Goal: Information Seeking & Learning: Learn about a topic

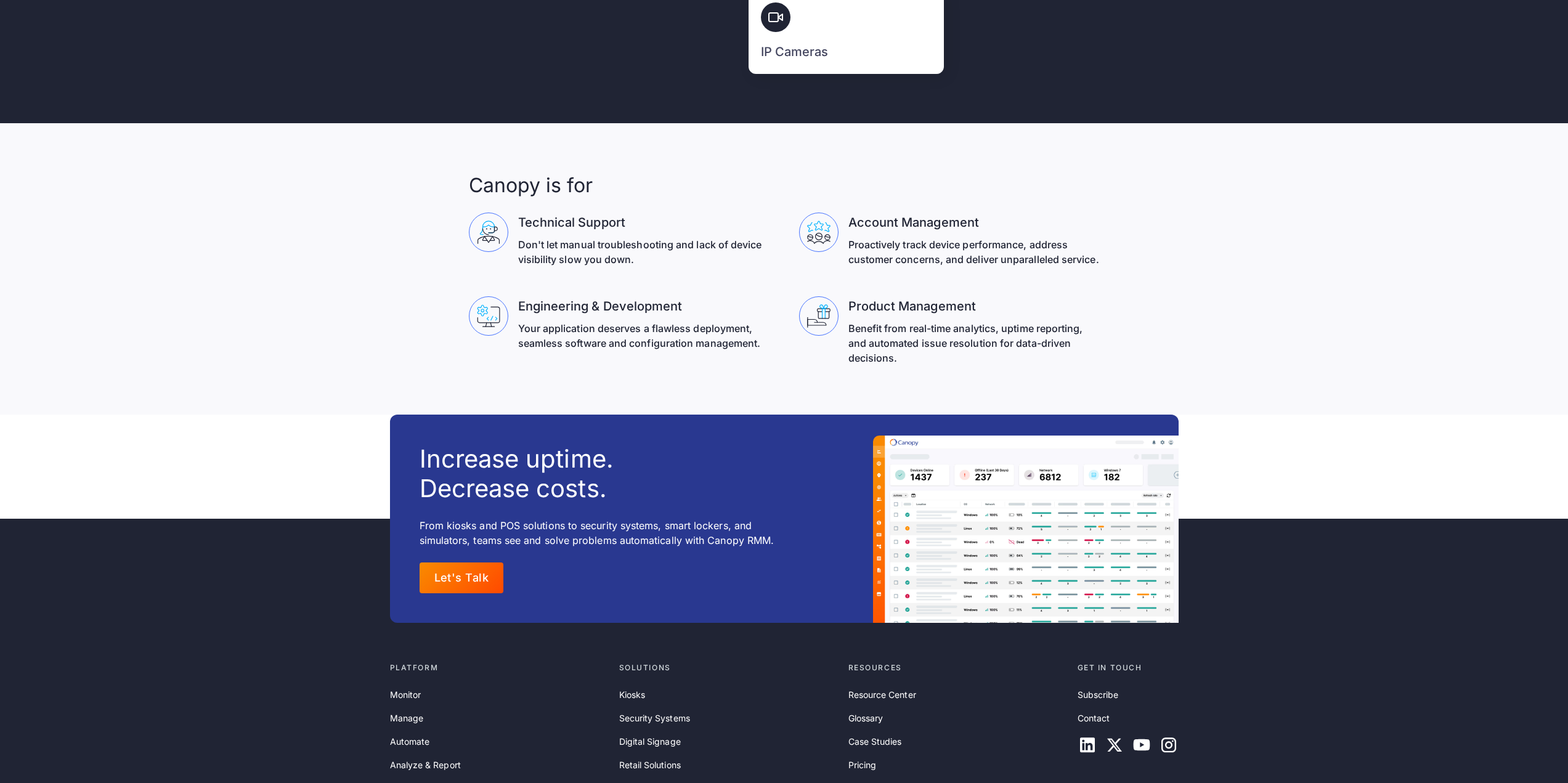
scroll to position [3961, 0]
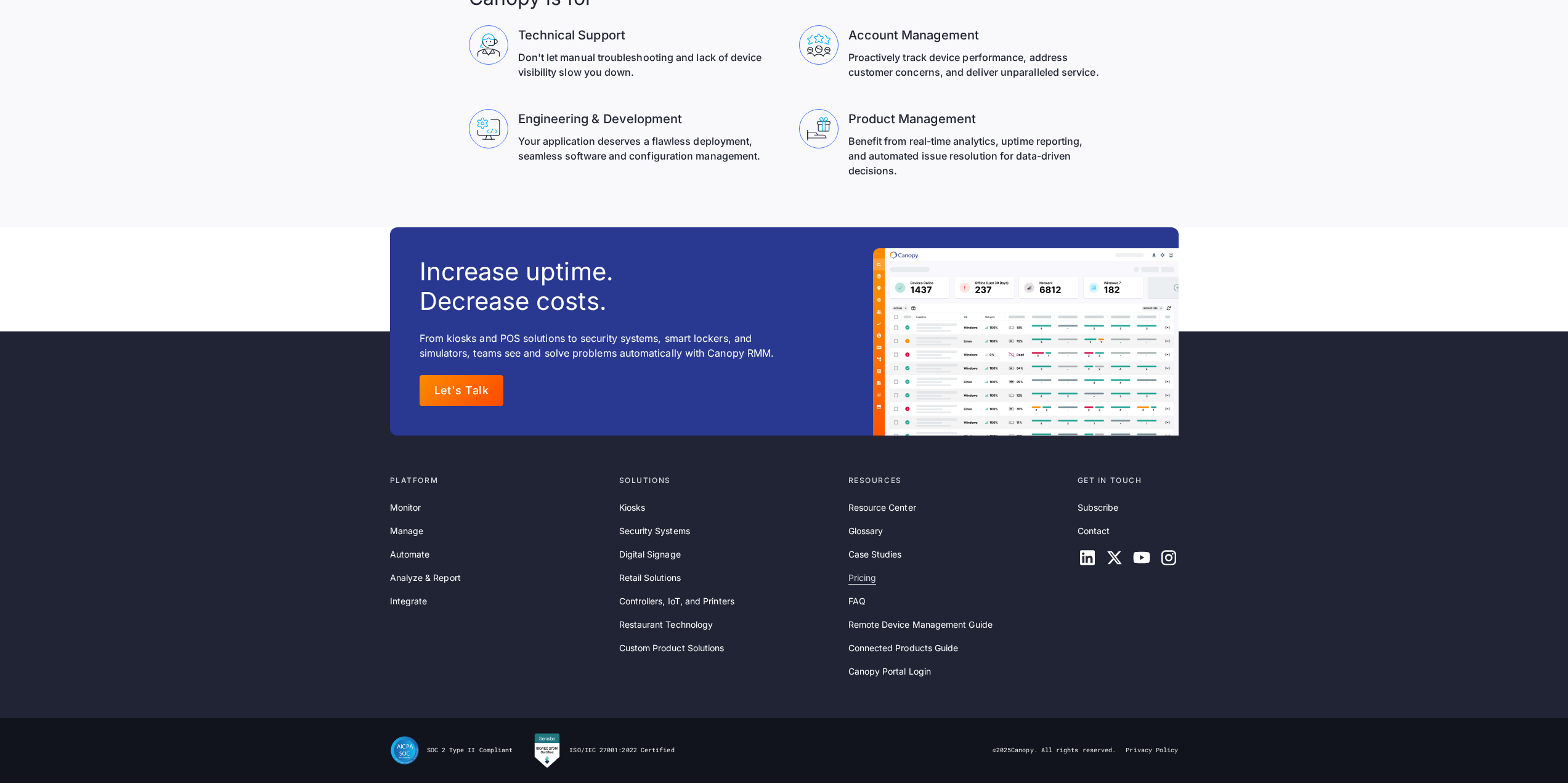
click at [870, 580] on link "Pricing" at bounding box center [862, 578] width 28 height 13
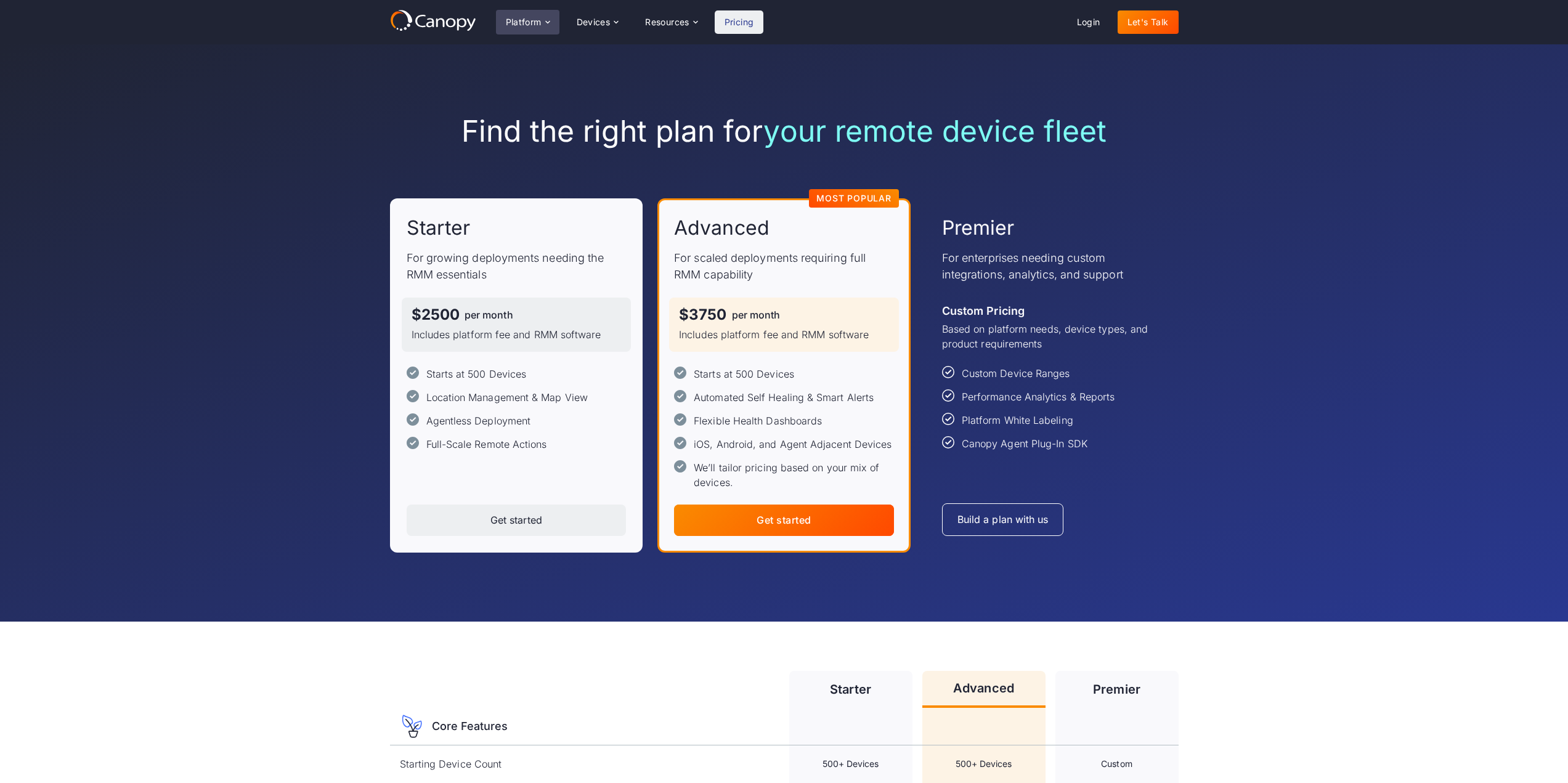
click at [549, 20] on icon at bounding box center [547, 22] width 10 height 10
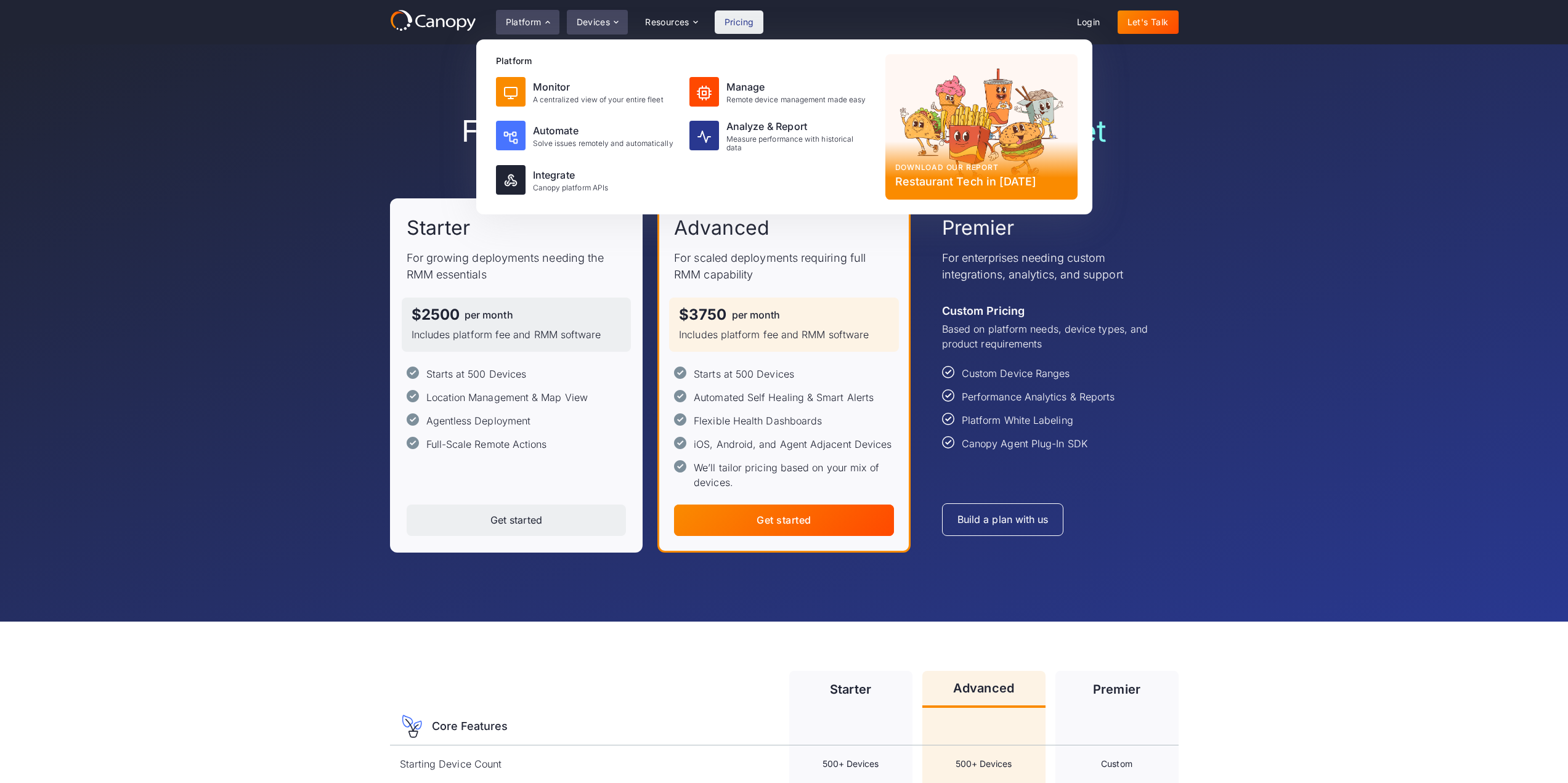
click at [598, 19] on div "Devices" at bounding box center [593, 22] width 34 height 9
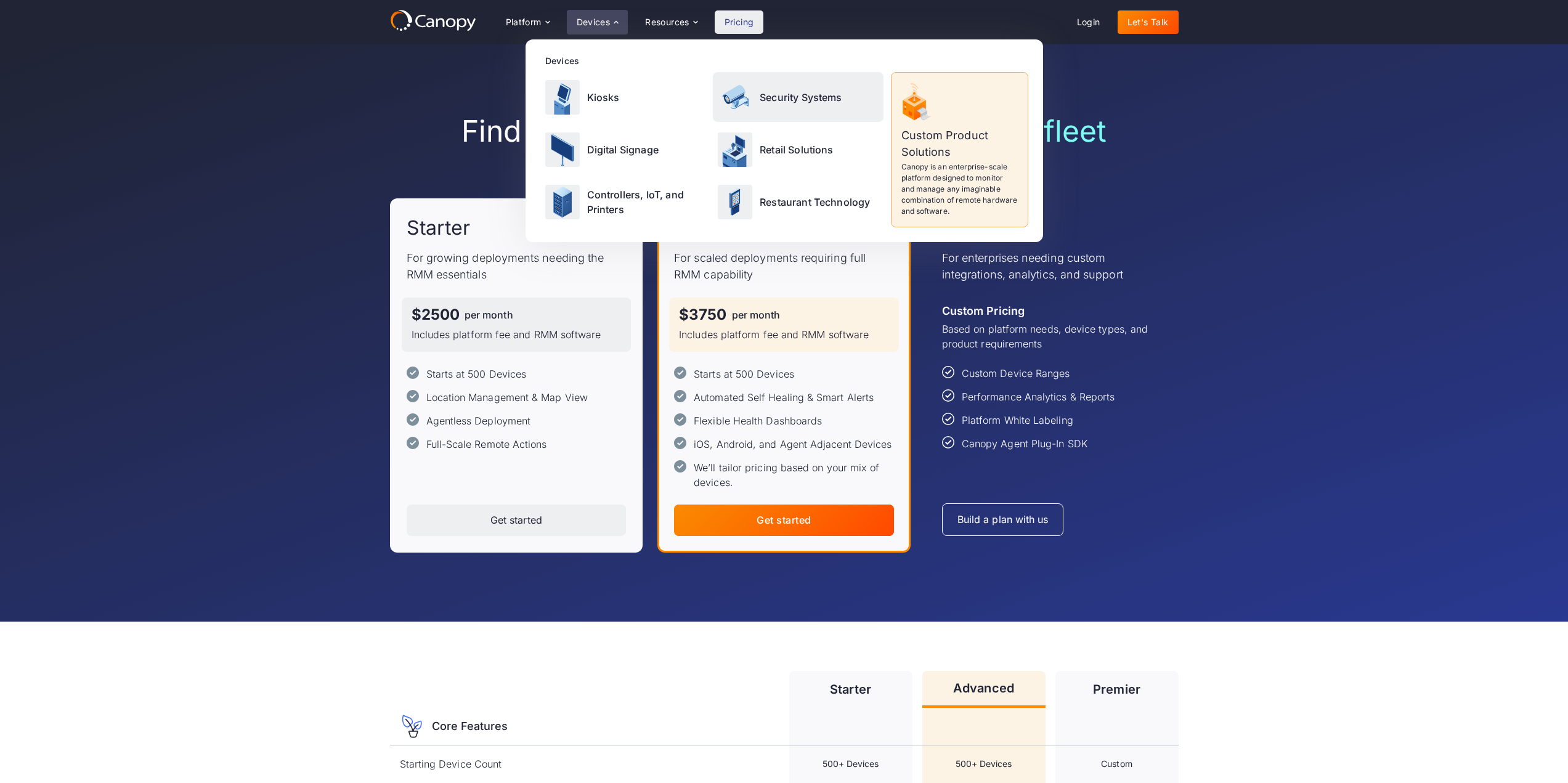
click at [763, 97] on p "Security Systems" at bounding box center [801, 97] width 82 height 15
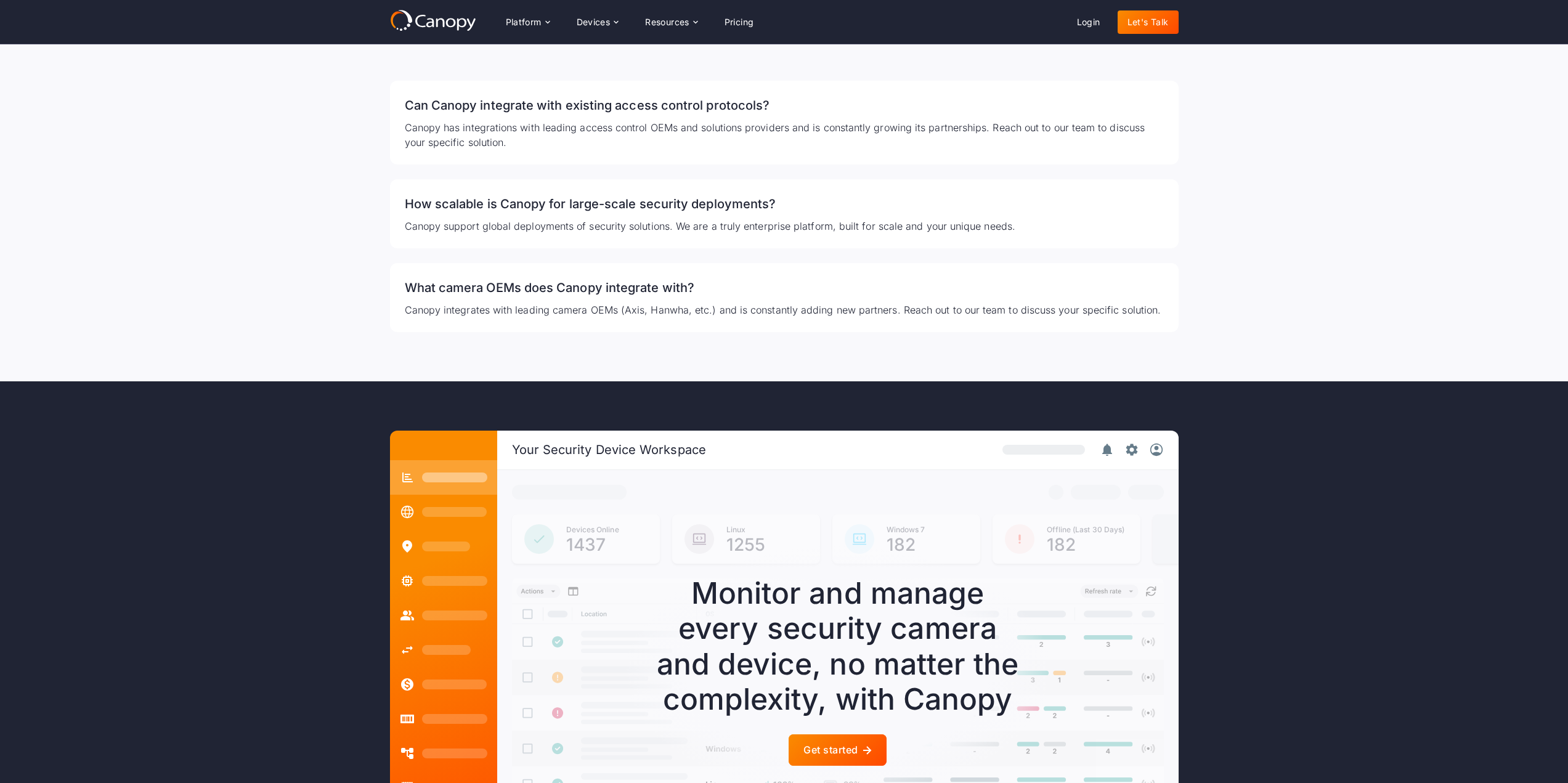
scroll to position [2859, 0]
